Goal: Task Accomplishment & Management: Use online tool/utility

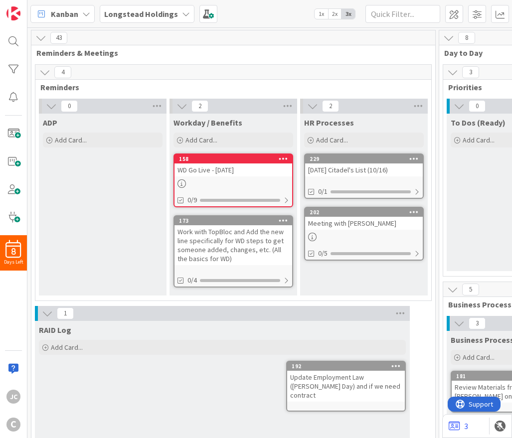
scroll to position [0, 518]
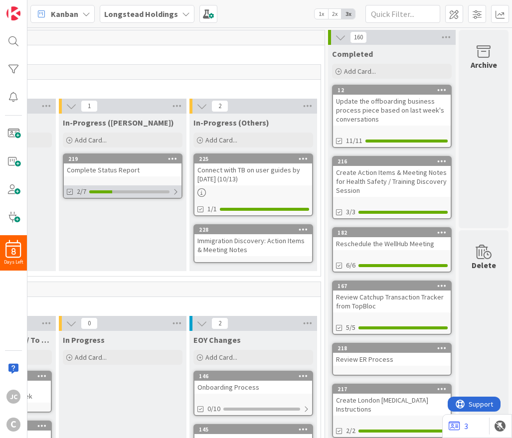
click at [172, 195] on div "2/7" at bounding box center [123, 191] width 118 height 12
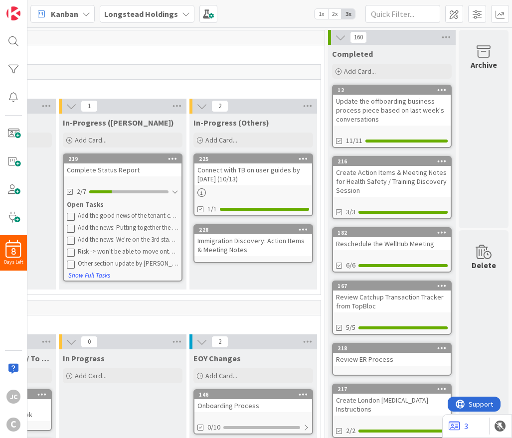
click at [138, 174] on div "Complete Status Report" at bounding box center [123, 169] width 118 height 13
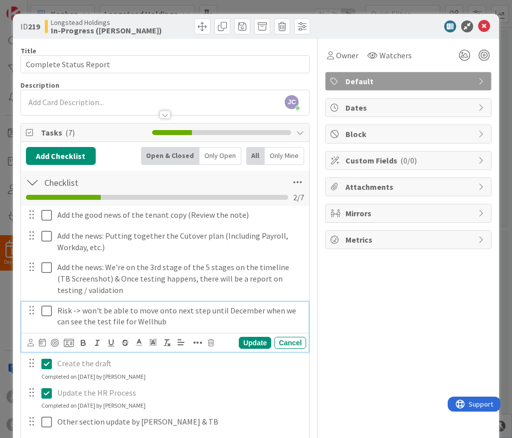
click at [46, 311] on icon at bounding box center [46, 311] width 10 height 12
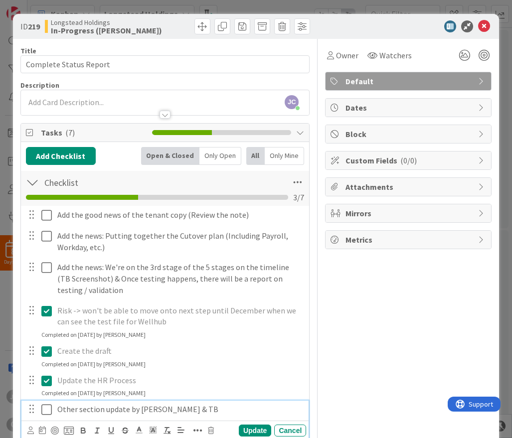
click at [43, 408] on icon at bounding box center [46, 410] width 10 height 12
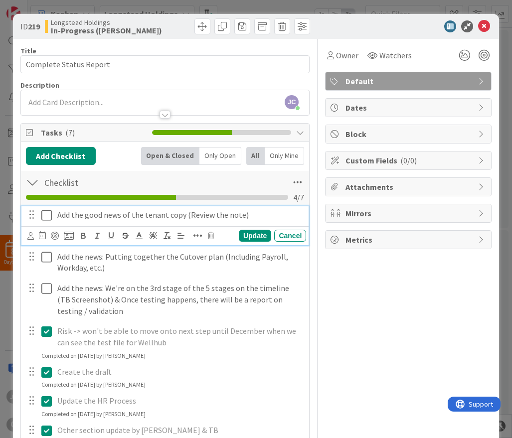
click at [53, 221] on button at bounding box center [47, 215] width 12 height 16
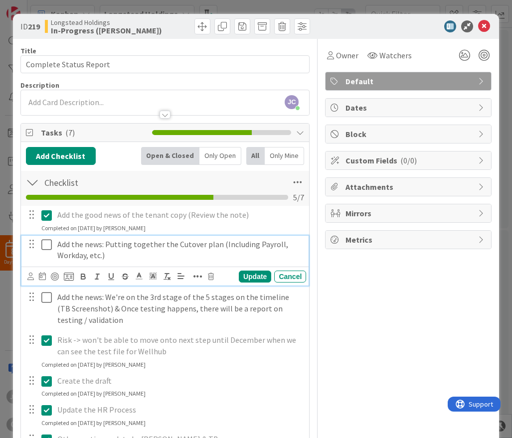
click at [49, 248] on icon at bounding box center [46, 245] width 10 height 12
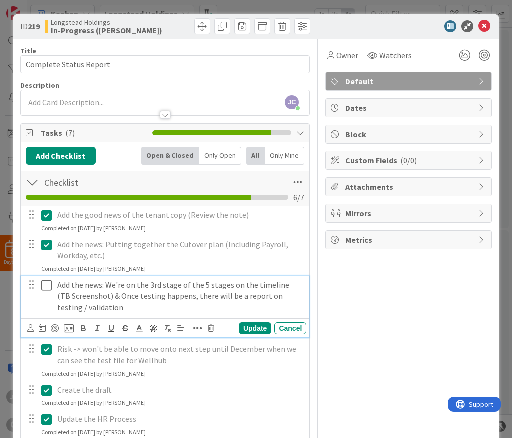
click at [44, 286] on icon at bounding box center [46, 285] width 10 height 12
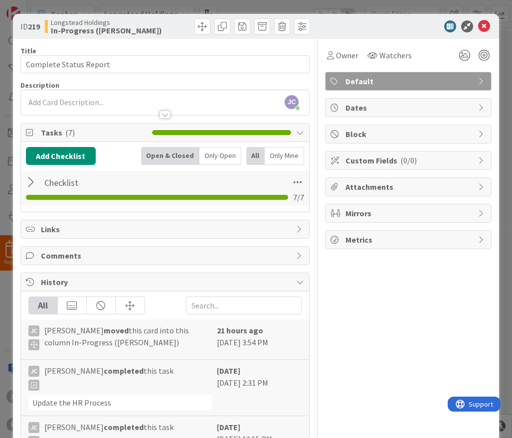
click at [31, 182] on div at bounding box center [32, 182] width 13 height 18
